Goal: Find specific page/section: Find specific page/section

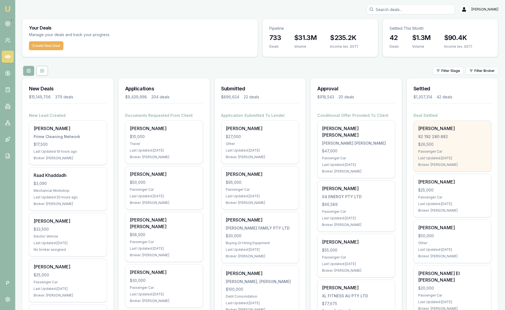
click at [436, 123] on div "Yousuf Mohammed 82 192 280 882 $26,500 Passenger Car Last Updated: 1 day ago Br…" at bounding box center [452, 146] width 77 height 51
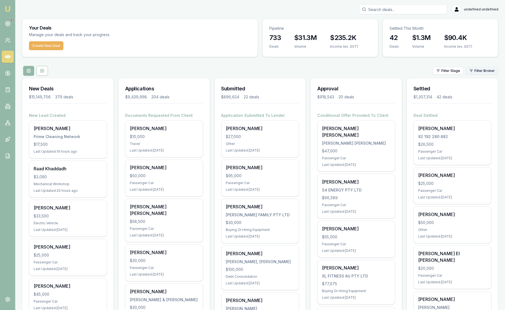
click at [475, 73] on button "Filter Broker" at bounding box center [482, 71] width 33 height 8
click at [485, 70] on span "Filter Broker" at bounding box center [484, 71] width 20 height 4
click at [485, 72] on span "Filter Broker" at bounding box center [484, 71] width 20 height 4
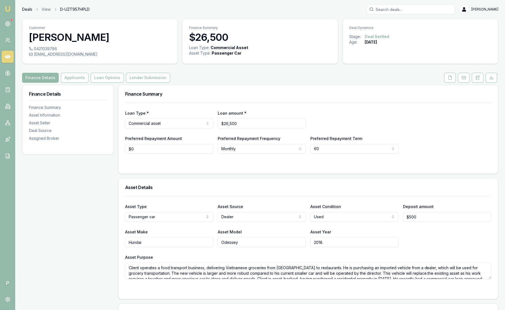
click at [31, 7] on link "Deals" at bounding box center [27, 10] width 10 height 6
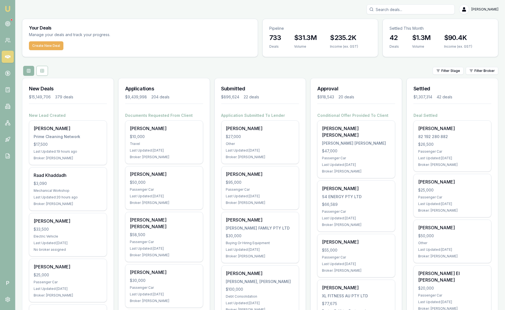
click at [239, 32] on div "Your Deals Manage your deals and track your progress." at bounding box center [139, 30] width 235 height 22
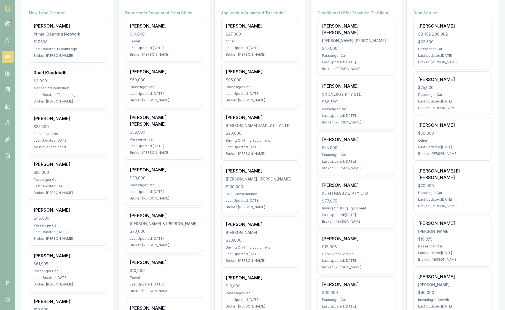
scroll to position [56, 0]
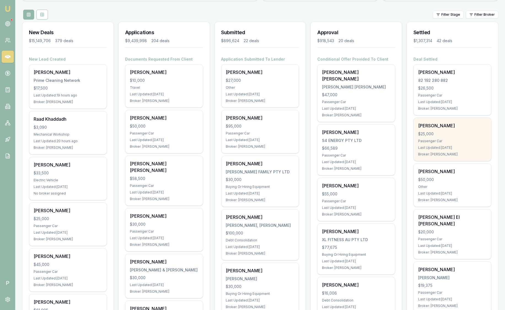
click at [418, 122] on div "[PERSON_NAME]" at bounding box center [452, 125] width 69 height 7
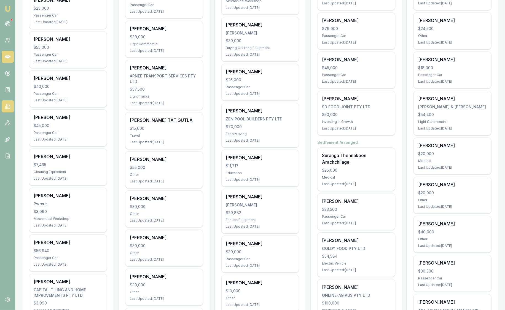
scroll to position [677, 0]
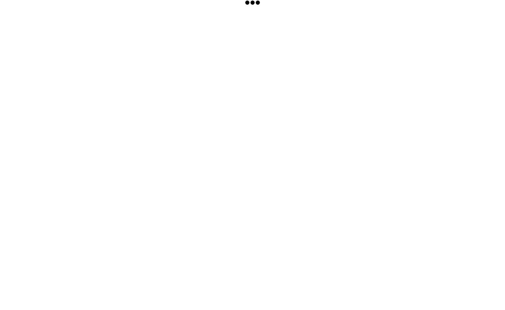
scroll to position [10, 0]
